Goal: Information Seeking & Learning: Understand process/instructions

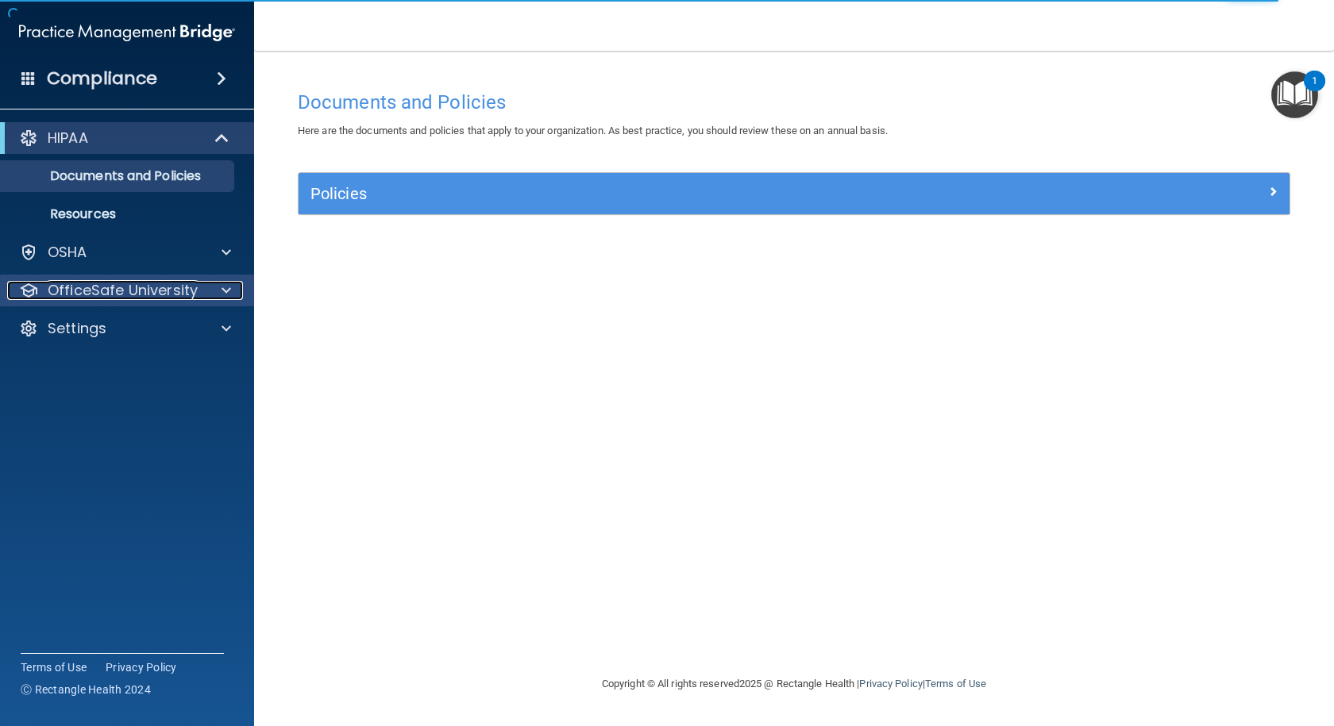
click at [212, 287] on div at bounding box center [224, 290] width 40 height 19
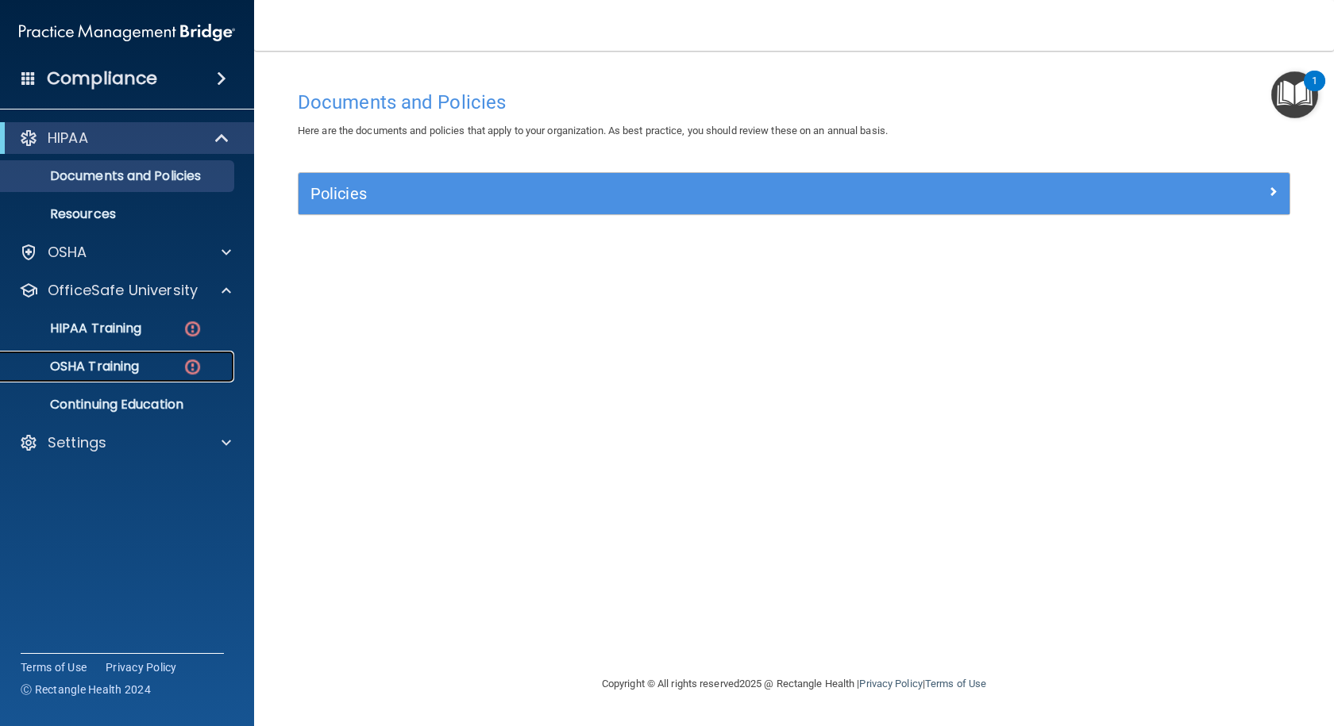
click at [115, 362] on p "OSHA Training" at bounding box center [74, 367] width 129 height 16
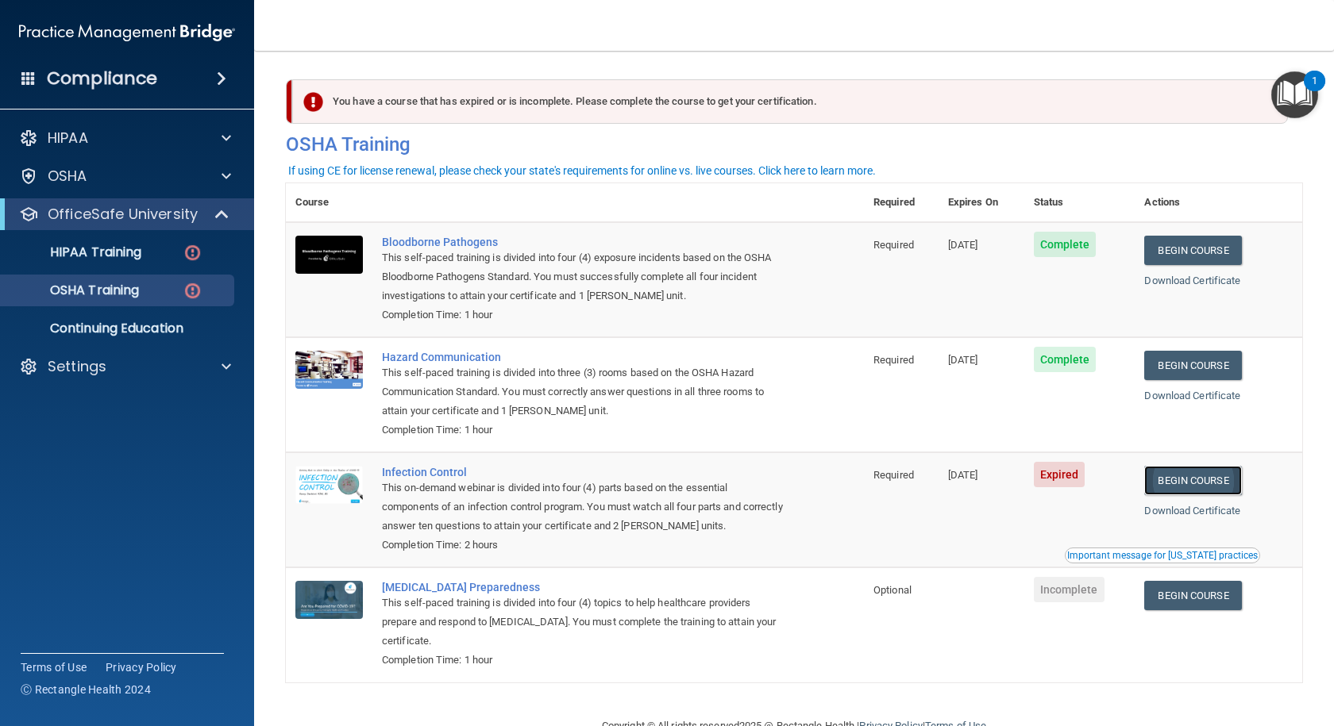
click at [1190, 487] on link "Begin Course" at bounding box center [1192, 480] width 97 height 29
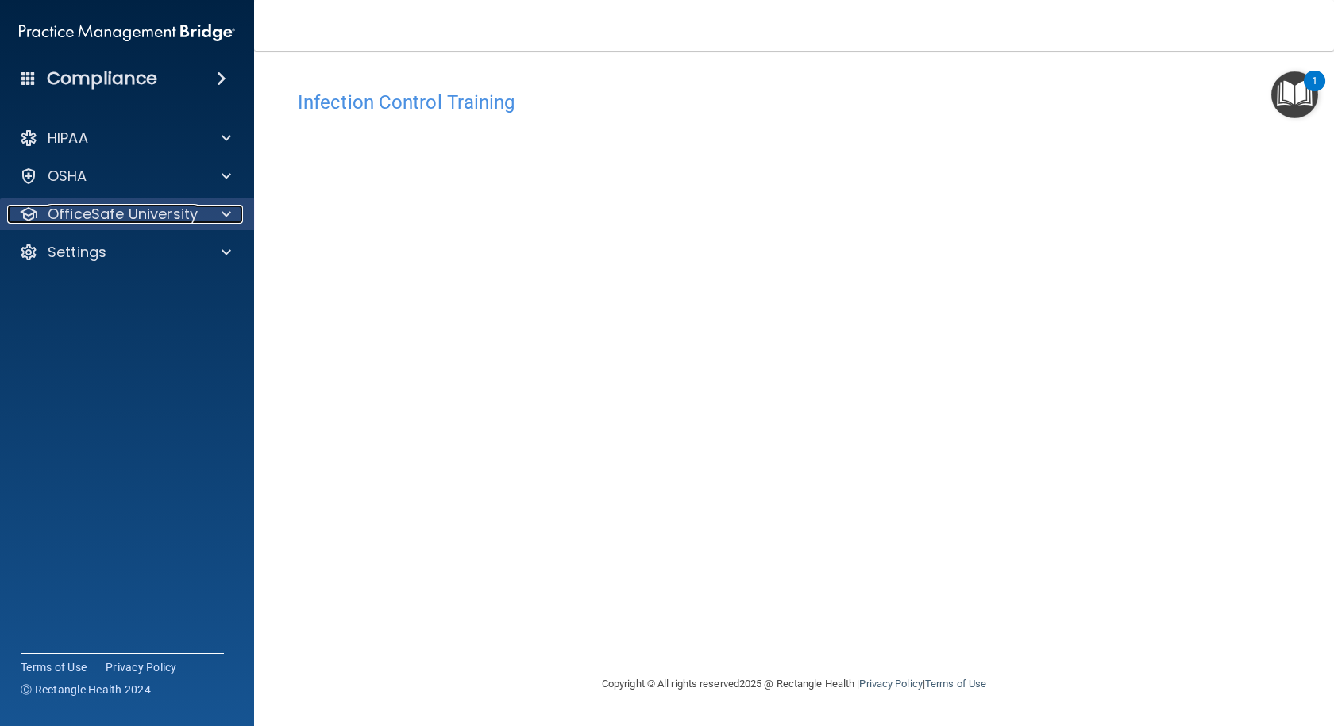
click at [198, 210] on div "OfficeSafe University" at bounding box center [105, 214] width 197 height 19
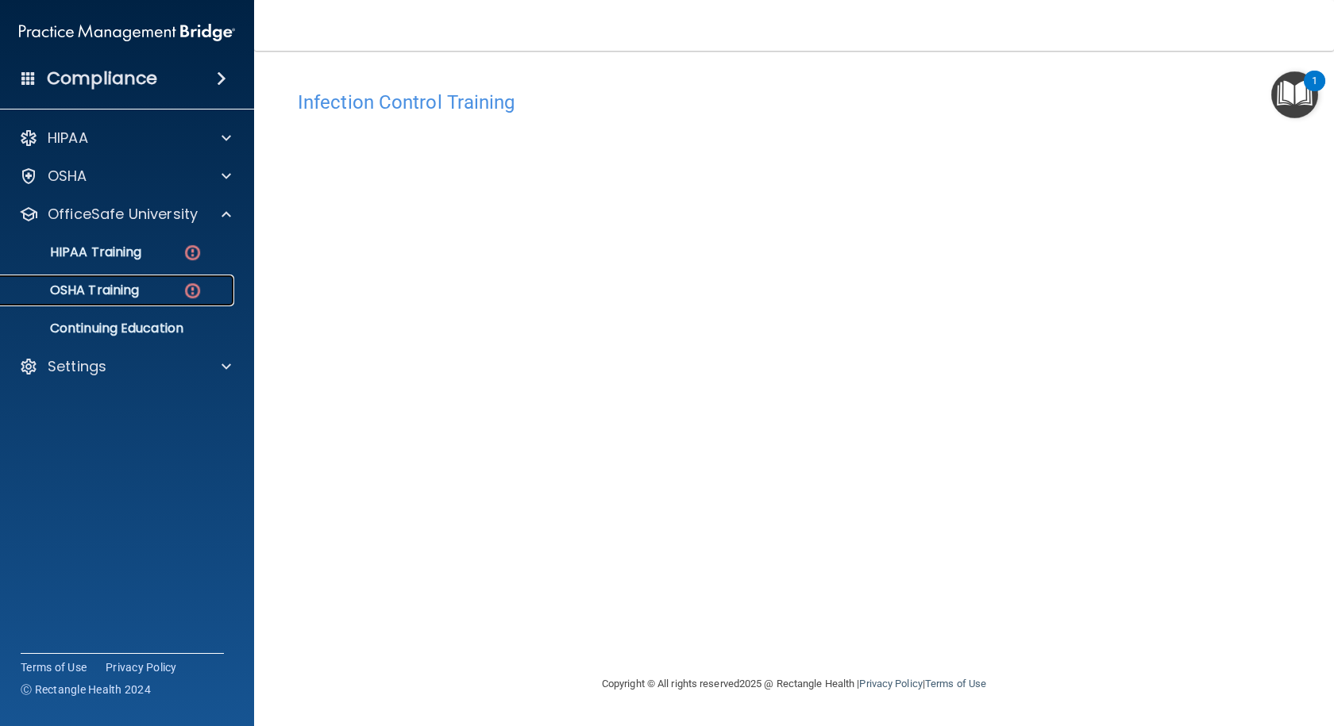
click at [110, 285] on p "OSHA Training" at bounding box center [74, 291] width 129 height 16
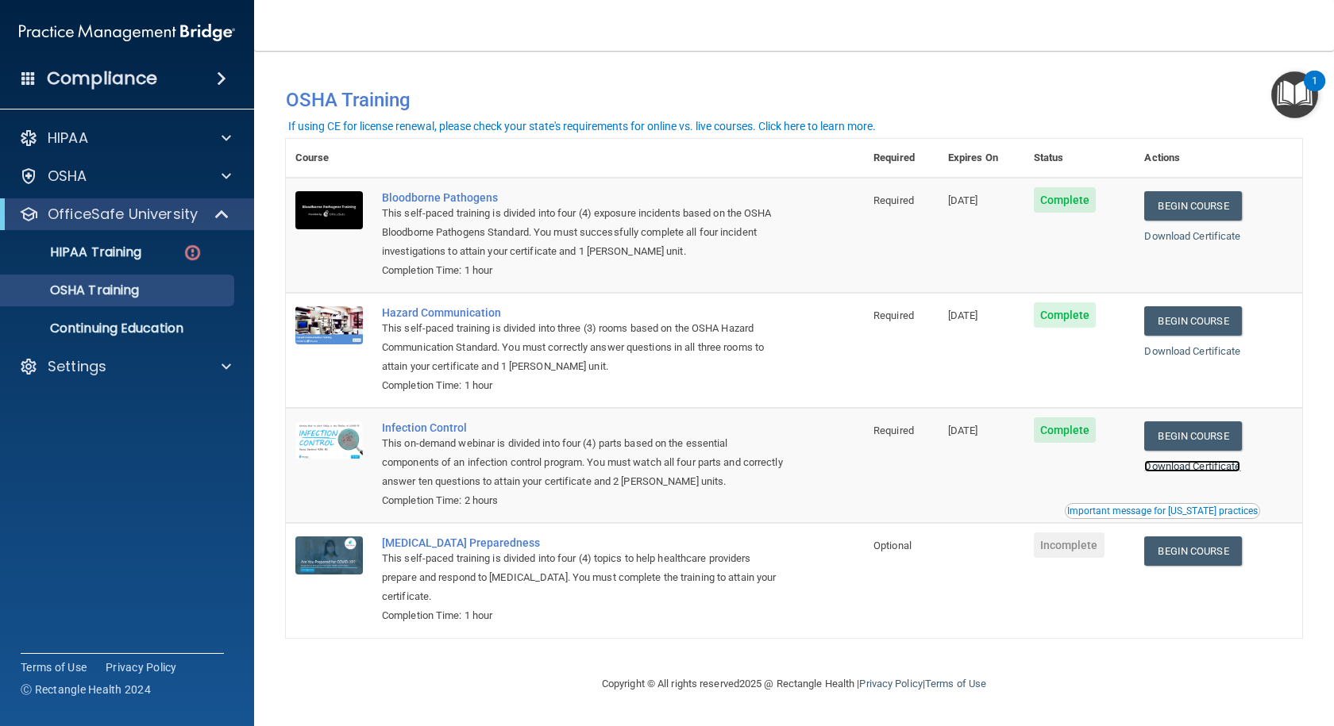
click at [1220, 470] on link "Download Certificate" at bounding box center [1192, 466] width 96 height 12
click at [1174, 238] on link "Download Certificate" at bounding box center [1192, 236] width 96 height 12
